Goal: Check status: Check status

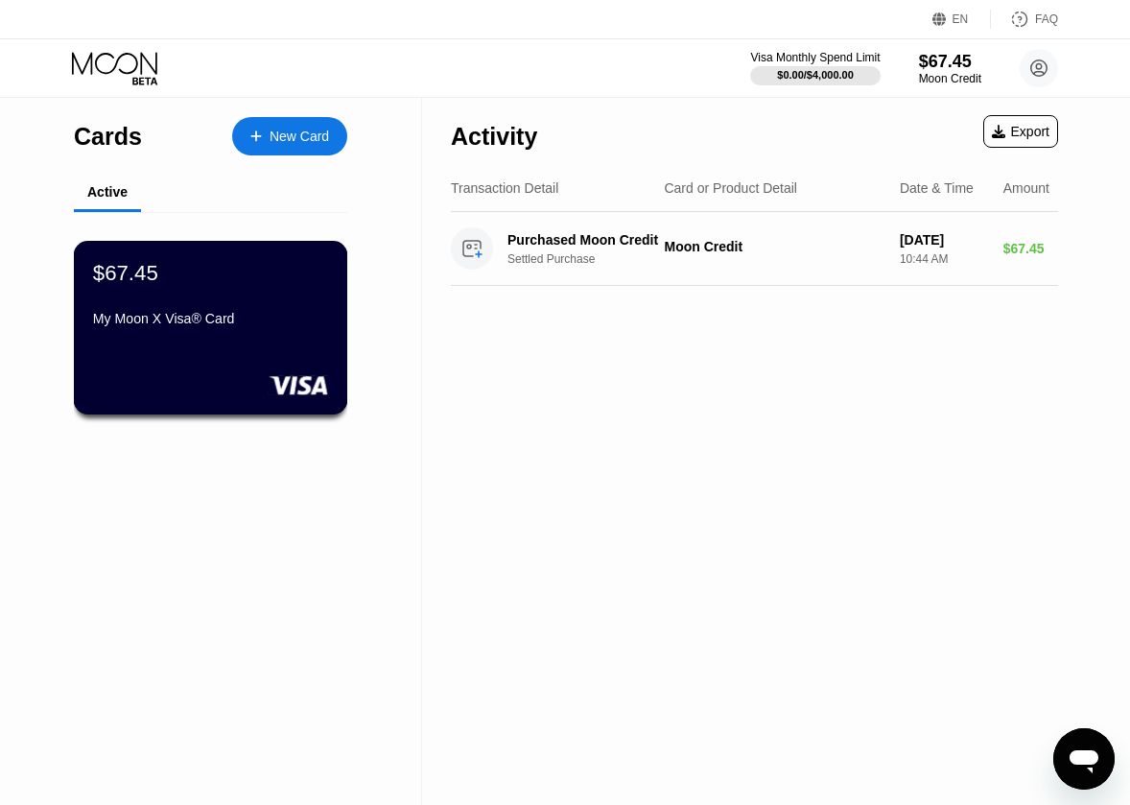
click at [224, 285] on div "$67.45" at bounding box center [210, 272] width 235 height 25
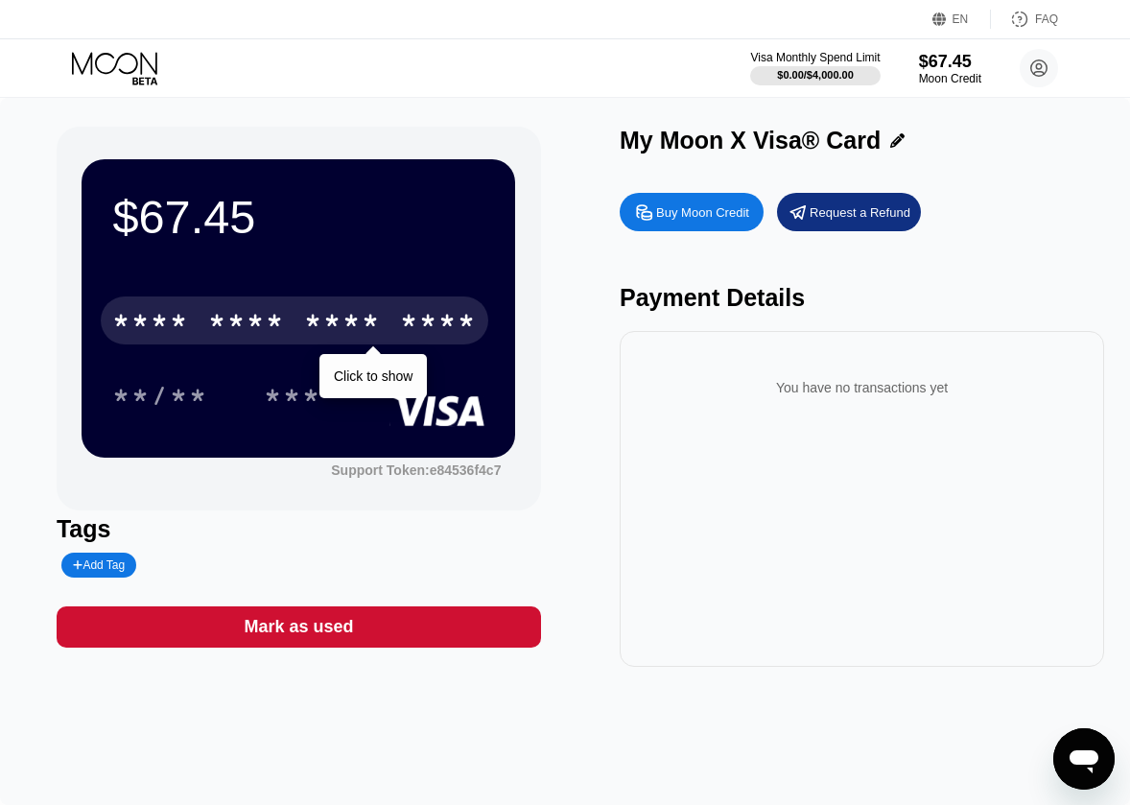
click at [349, 337] on div "* * * *" at bounding box center [342, 323] width 77 height 31
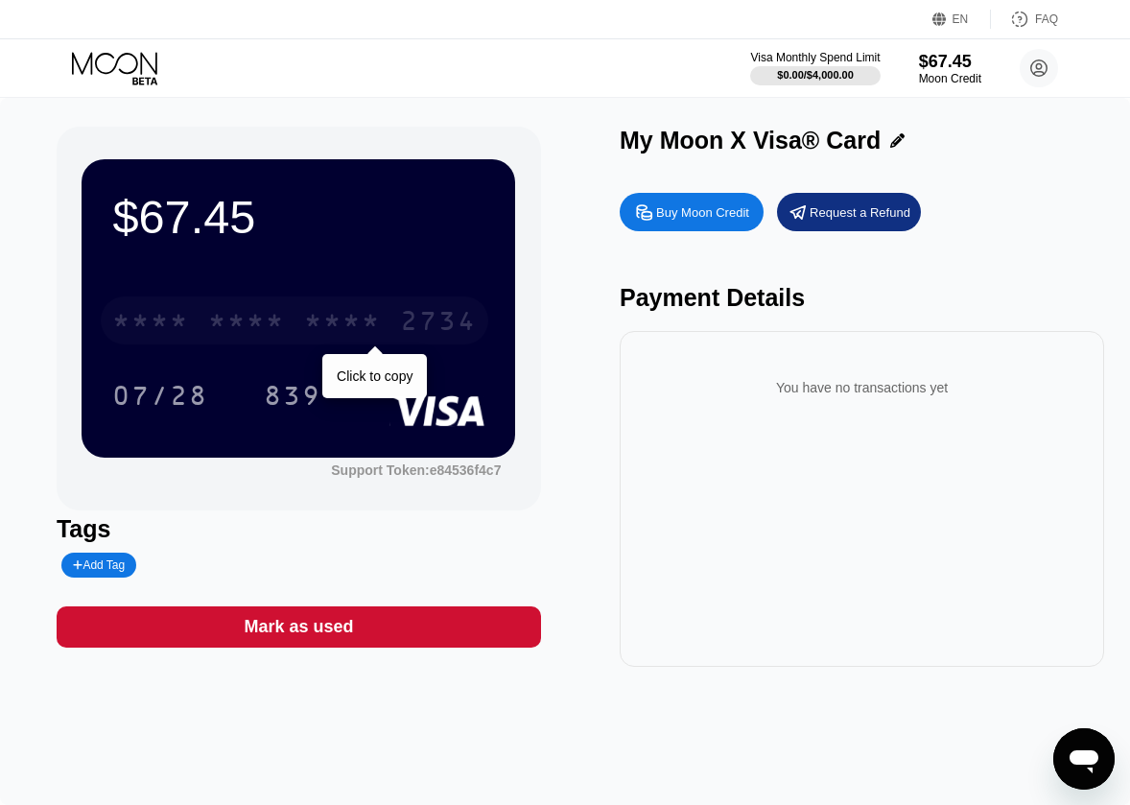
click at [353, 319] on div "* * * *" at bounding box center [342, 323] width 77 height 31
click at [353, 323] on div "2009" at bounding box center [342, 323] width 77 height 31
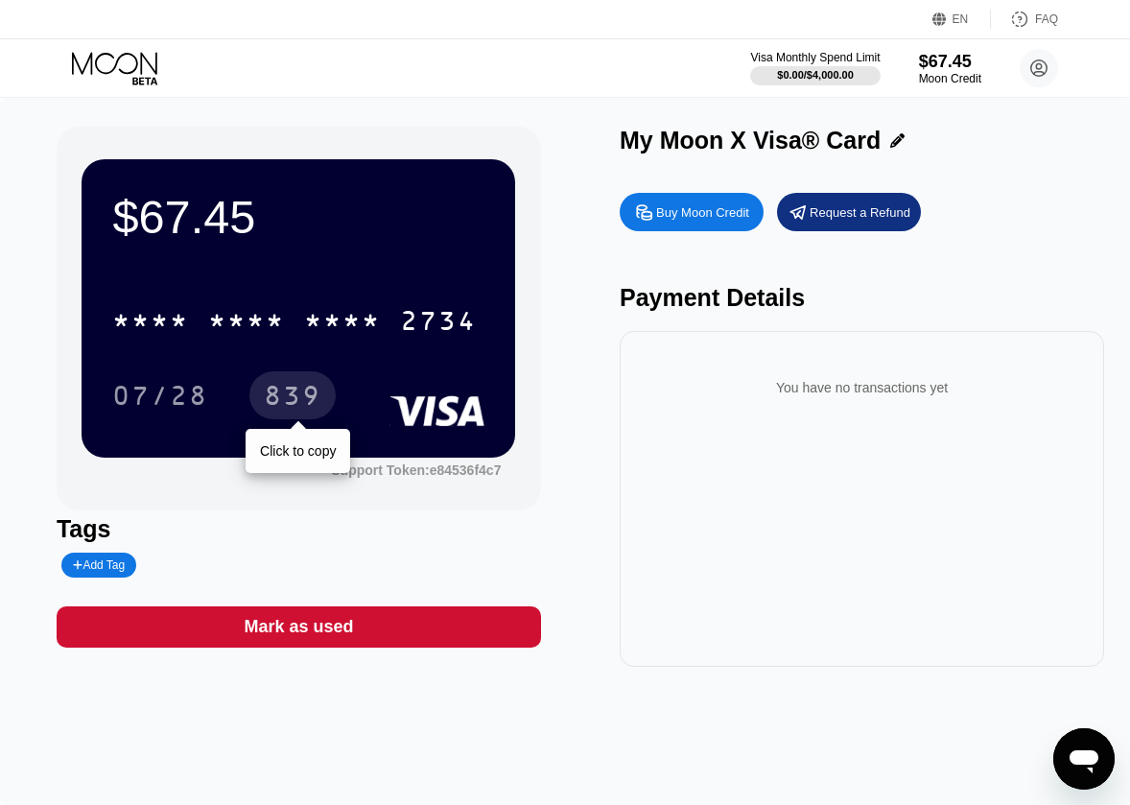
click at [275, 398] on div "839" at bounding box center [293, 398] width 58 height 31
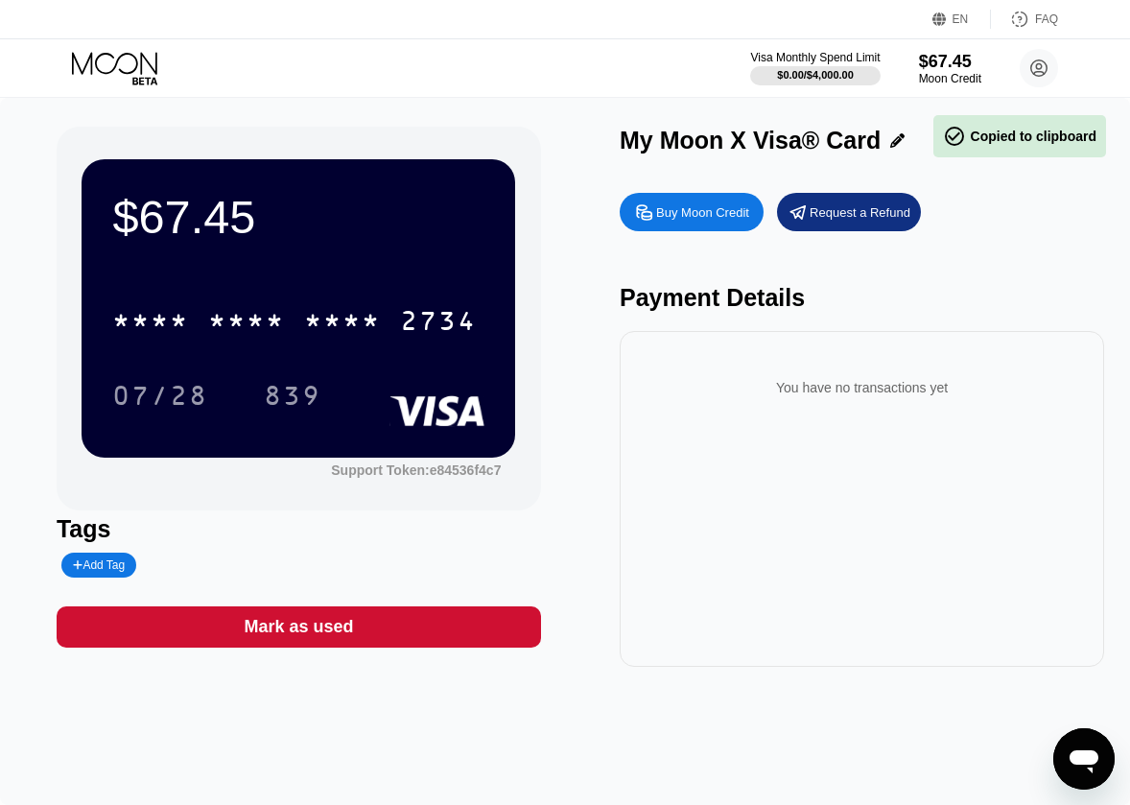
click at [207, 398] on div "07/28" at bounding box center [160, 398] width 96 height 31
click at [892, 142] on icon at bounding box center [897, 140] width 14 height 14
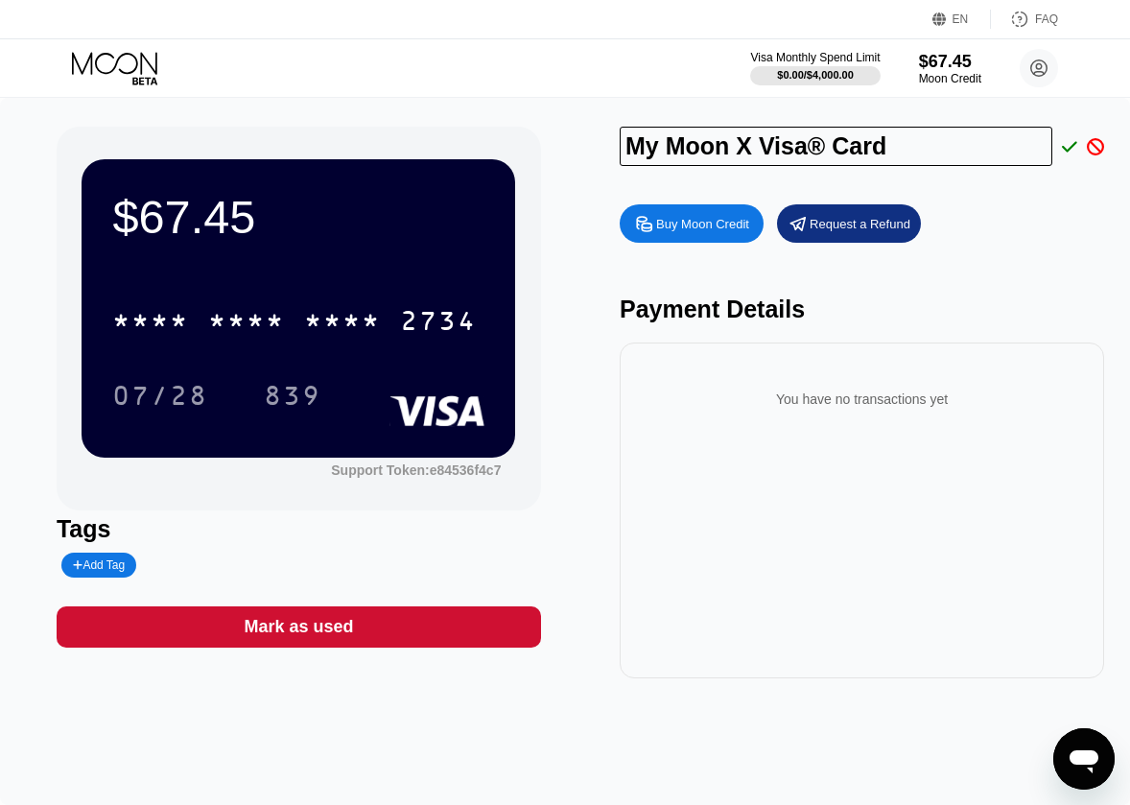
drag, startPoint x: 901, startPoint y: 145, endPoint x: 621, endPoint y: 148, distance: 280.2
click at [621, 148] on input "My Moon X Visa® Card" at bounding box center [836, 146] width 433 height 39
drag, startPoint x: 919, startPoint y: 56, endPoint x: 978, endPoint y: 62, distance: 58.9
click at [978, 62] on div "$67.45" at bounding box center [950, 61] width 64 height 20
copy div "$67.45"
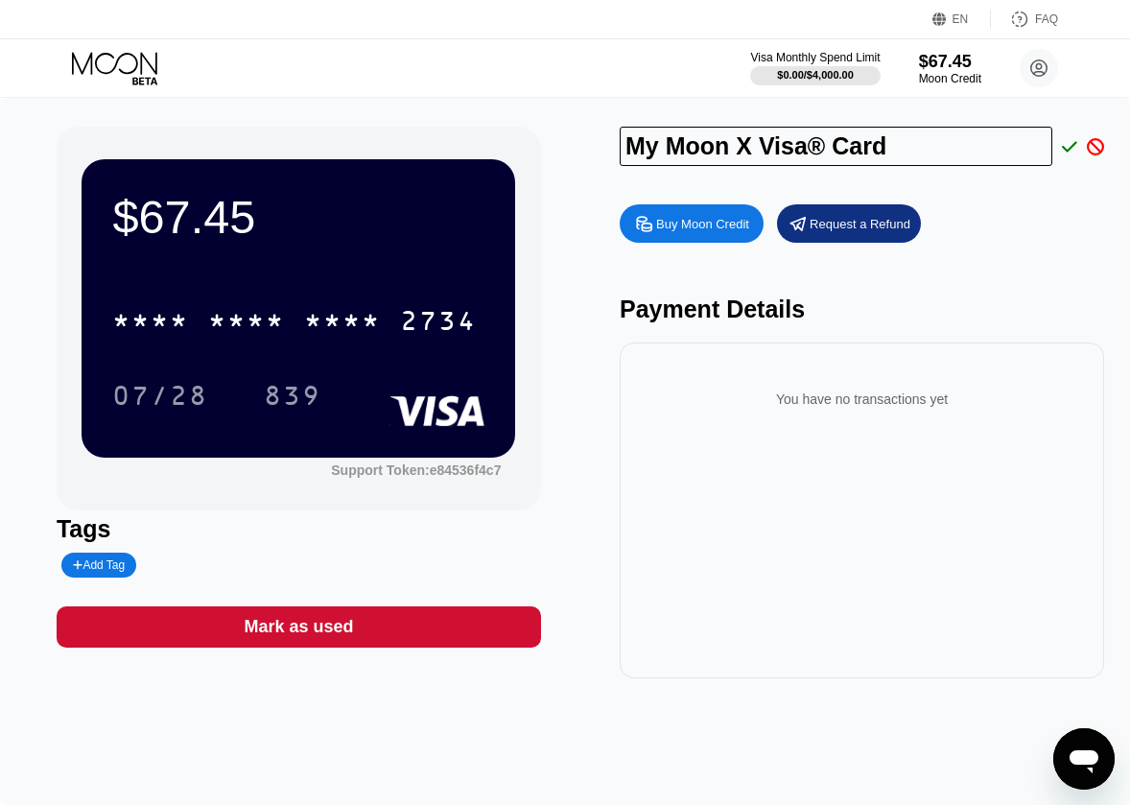
click at [988, 303] on div "Payment Details" at bounding box center [862, 310] width 485 height 28
